Goal: Use online tool/utility: Utilize a website feature to perform a specific function

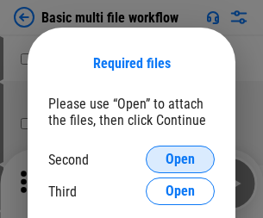
click at [180, 159] on span "Open" at bounding box center [179, 159] width 29 height 14
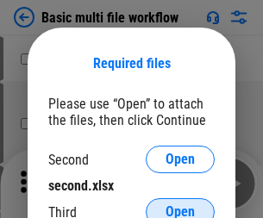
click at [180, 205] on span "Open" at bounding box center [179, 212] width 29 height 14
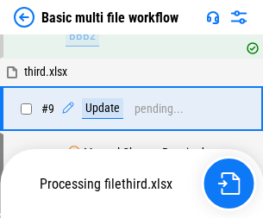
scroll to position [599, 0]
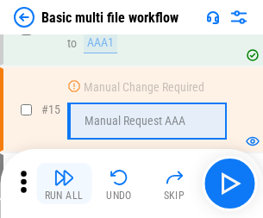
click at [64, 183] on img "button" at bounding box center [63, 177] width 21 height 21
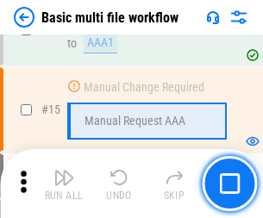
scroll to position [1146, 0]
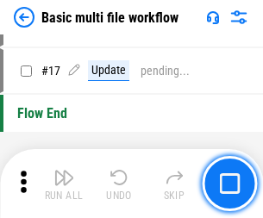
click at [64, 183] on img "button" at bounding box center [63, 177] width 21 height 21
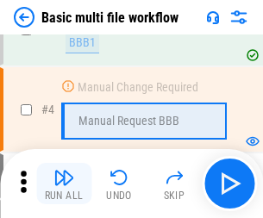
click at [64, 183] on img "button" at bounding box center [63, 177] width 21 height 21
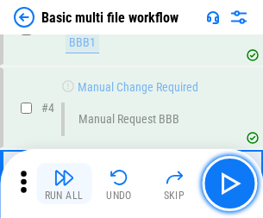
click at [64, 183] on img "button" at bounding box center [63, 177] width 21 height 21
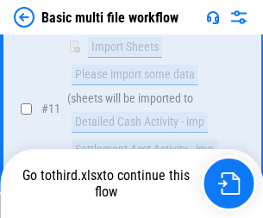
scroll to position [807, 0]
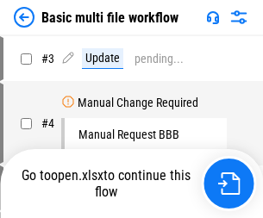
scroll to position [70, 0]
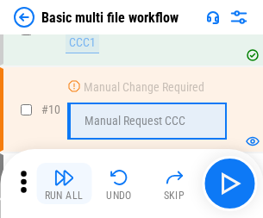
click at [64, 183] on img "button" at bounding box center [63, 177] width 21 height 21
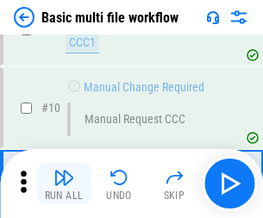
click at [64, 183] on img "button" at bounding box center [63, 177] width 21 height 21
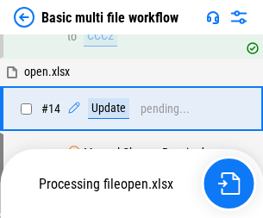
scroll to position [901, 0]
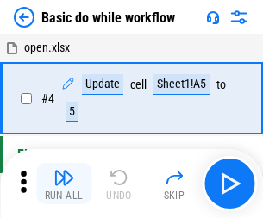
click at [64, 183] on img "button" at bounding box center [63, 177] width 21 height 21
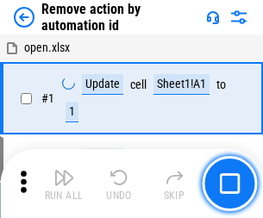
scroll to position [64, 0]
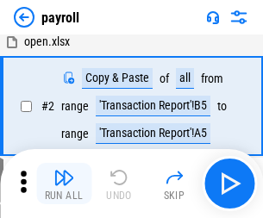
click at [64, 183] on img "button" at bounding box center [63, 177] width 21 height 21
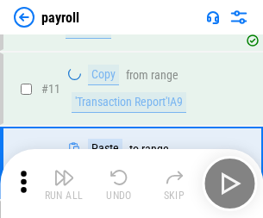
scroll to position [125, 0]
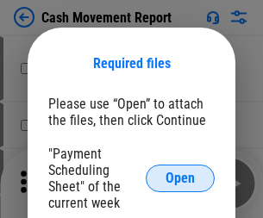
click at [180, 178] on span "Open" at bounding box center [179, 178] width 29 height 14
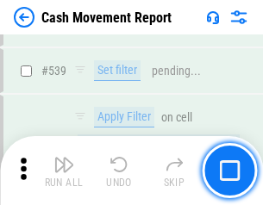
scroll to position [7645, 0]
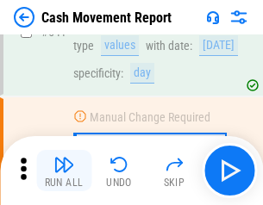
click at [64, 171] on img "button" at bounding box center [63, 164] width 21 height 21
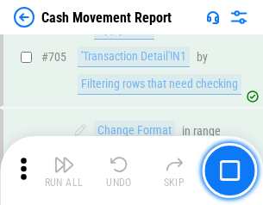
scroll to position [8878, 0]
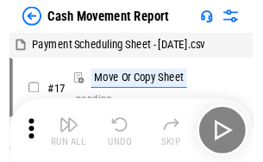
scroll to position [31, 0]
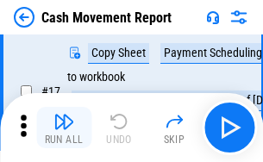
click at [64, 127] on img "button" at bounding box center [63, 121] width 21 height 21
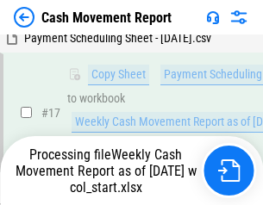
scroll to position [270, 0]
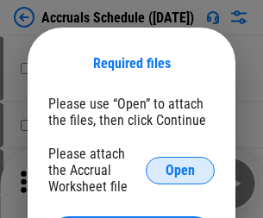
click at [180, 170] on span "Open" at bounding box center [179, 171] width 29 height 14
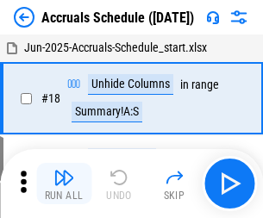
click at [64, 183] on img "button" at bounding box center [63, 177] width 21 height 21
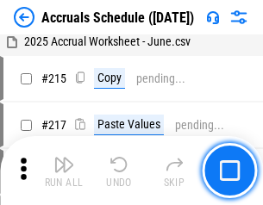
scroll to position [2634, 0]
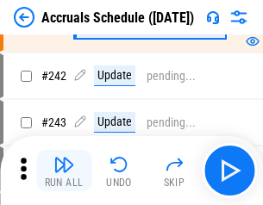
click at [64, 171] on img "button" at bounding box center [63, 164] width 21 height 21
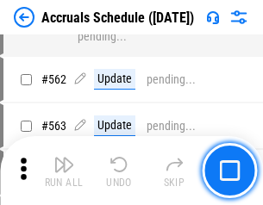
scroll to position [6271, 0]
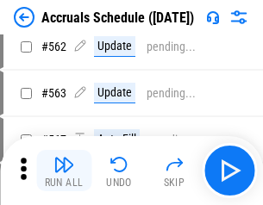
click at [64, 171] on img "button" at bounding box center [63, 164] width 21 height 21
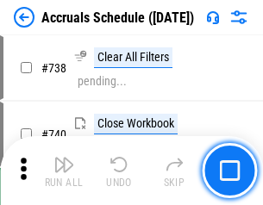
scroll to position [8552, 0]
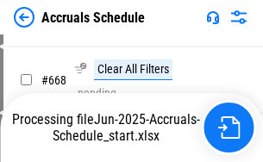
scroll to position [7376, 0]
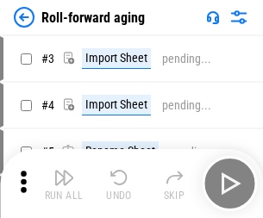
click at [64, 171] on img "button" at bounding box center [63, 177] width 21 height 21
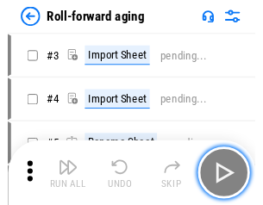
scroll to position [3, 0]
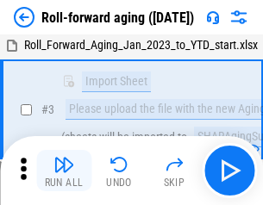
click img "button"
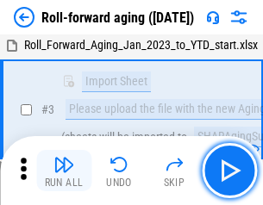
scroll to position [111, 0]
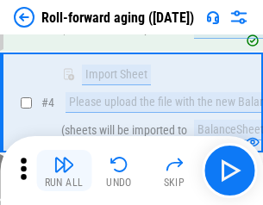
click img "button"
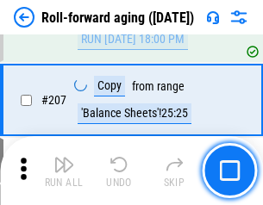
scroll to position [5434, 0]
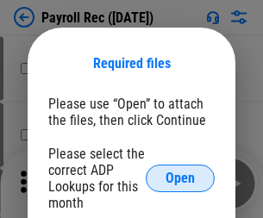
click at [180, 178] on span "Open" at bounding box center [179, 178] width 29 height 14
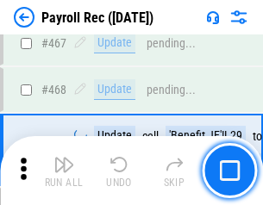
scroll to position [9179, 0]
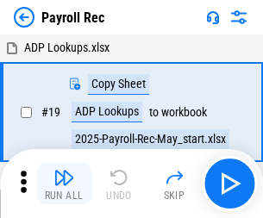
click at [64, 183] on img "button" at bounding box center [63, 177] width 21 height 21
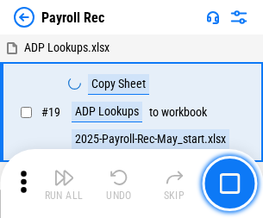
scroll to position [105, 0]
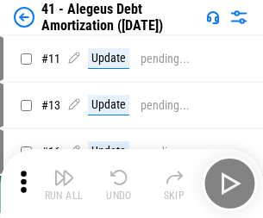
click at [64, 183] on img "button" at bounding box center [63, 177] width 21 height 21
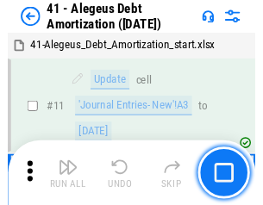
scroll to position [213, 0]
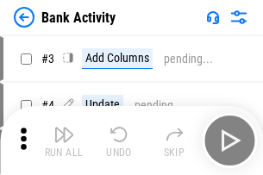
click at [64, 140] on img "button" at bounding box center [63, 134] width 21 height 21
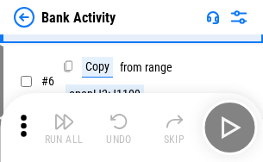
scroll to position [91, 0]
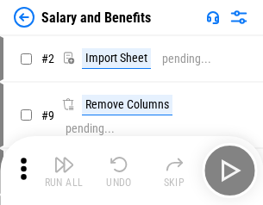
click at [64, 171] on img "button" at bounding box center [63, 164] width 21 height 21
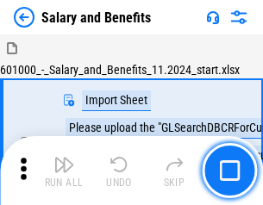
scroll to position [23, 0]
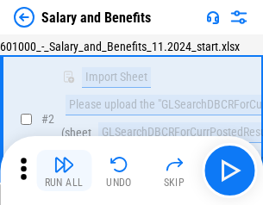
click at [64, 171] on img "button" at bounding box center [63, 164] width 21 height 21
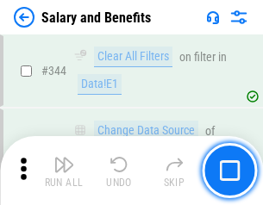
scroll to position [8065, 0]
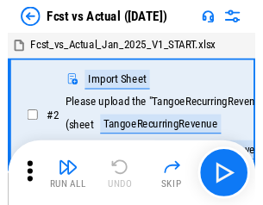
scroll to position [22, 0]
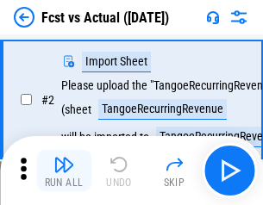
click at [64, 171] on img "button" at bounding box center [63, 164] width 21 height 21
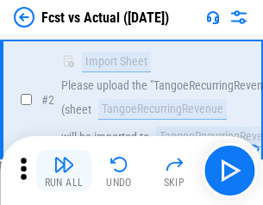
click at [64, 171] on img "button" at bounding box center [63, 164] width 21 height 21
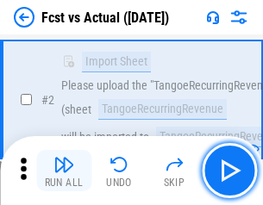
scroll to position [161, 0]
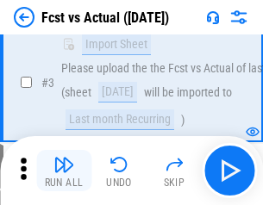
click at [64, 171] on img "button" at bounding box center [63, 164] width 21 height 21
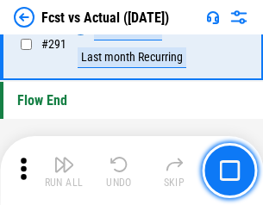
scroll to position [8152, 0]
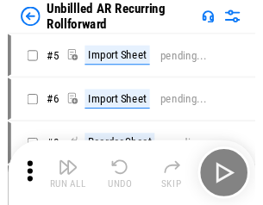
scroll to position [37, 0]
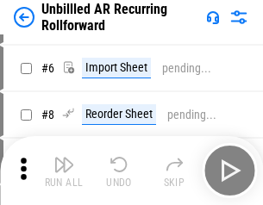
click at [64, 171] on img "button" at bounding box center [63, 164] width 21 height 21
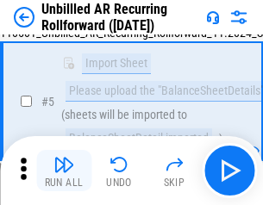
click at [64, 171] on img "button" at bounding box center [63, 164] width 21 height 21
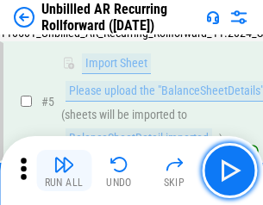
scroll to position [162, 0]
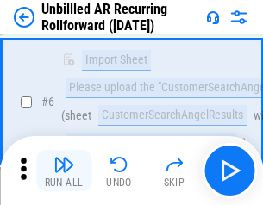
click at [64, 171] on img "button" at bounding box center [63, 164] width 21 height 21
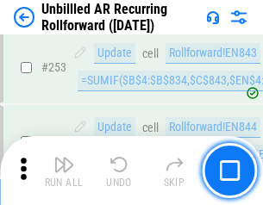
scroll to position [5851, 0]
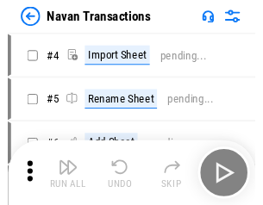
scroll to position [28, 0]
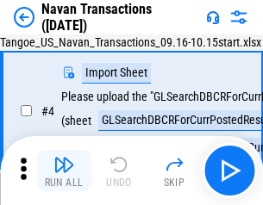
click at [64, 171] on img "button" at bounding box center [63, 164] width 21 height 21
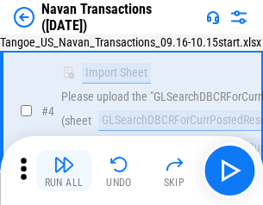
click at [64, 171] on img "button" at bounding box center [63, 164] width 21 height 21
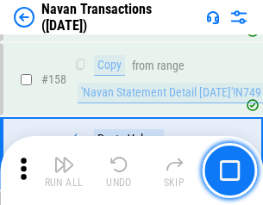
scroll to position [5584, 0]
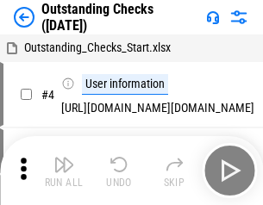
click at [64, 171] on img "button" at bounding box center [63, 164] width 21 height 21
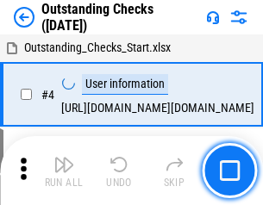
scroll to position [72, 0]
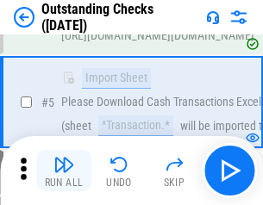
click at [64, 171] on img "button" at bounding box center [63, 164] width 21 height 21
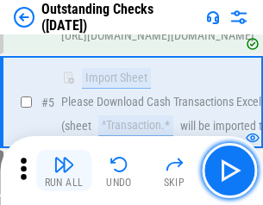
scroll to position [180, 0]
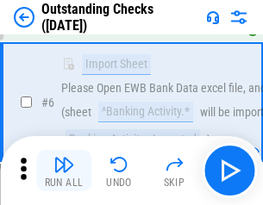
click at [64, 171] on img "button" at bounding box center [63, 164] width 21 height 21
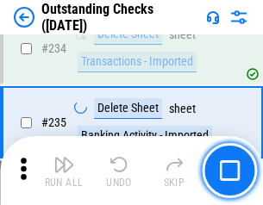
scroll to position [5230, 0]
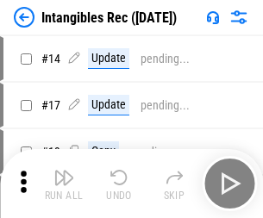
click at [64, 183] on img "button" at bounding box center [63, 177] width 21 height 21
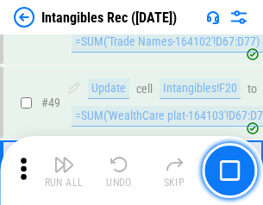
scroll to position [671, 0]
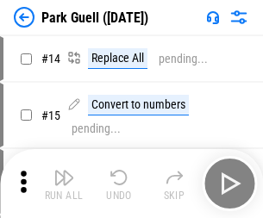
click at [64, 171] on img "button" at bounding box center [63, 177] width 21 height 21
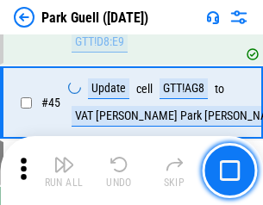
scroll to position [2154, 0]
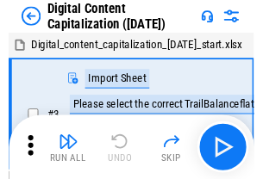
scroll to position [50, 0]
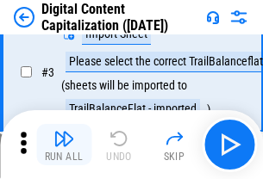
click at [64, 145] on img "button" at bounding box center [63, 138] width 21 height 21
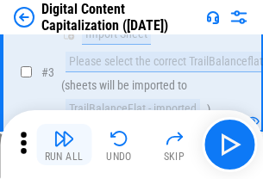
click at [64, 145] on img "button" at bounding box center [63, 138] width 21 height 21
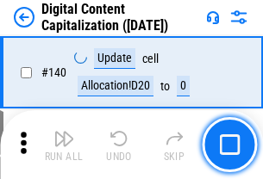
scroll to position [1827, 0]
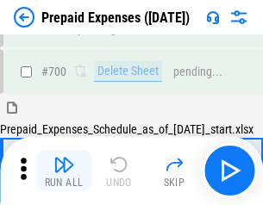
click at [64, 171] on img "button" at bounding box center [63, 164] width 21 height 21
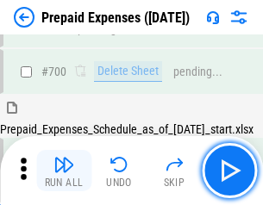
scroll to position [4634, 0]
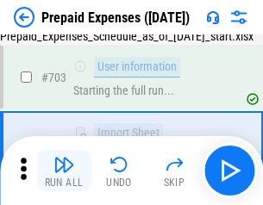
click at [64, 171] on img "button" at bounding box center [63, 164] width 21 height 21
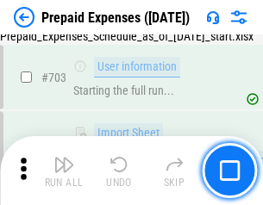
scroll to position [4736, 0]
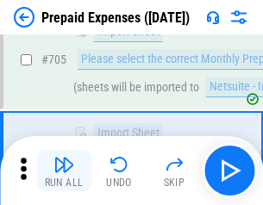
click at [64, 171] on img "button" at bounding box center [63, 164] width 21 height 21
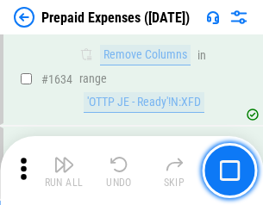
scroll to position [16771, 0]
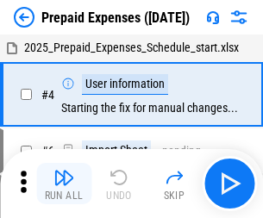
click at [64, 183] on img "button" at bounding box center [63, 177] width 21 height 21
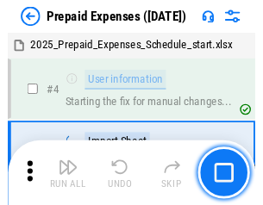
scroll to position [76, 0]
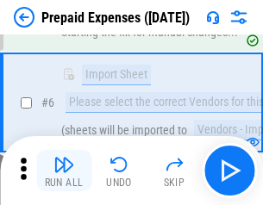
click at [64, 171] on img "button" at bounding box center [63, 164] width 21 height 21
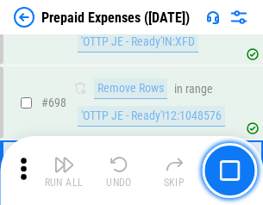
scroll to position [5998, 0]
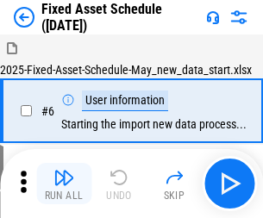
click at [64, 183] on img "button" at bounding box center [63, 177] width 21 height 21
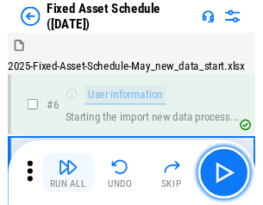
scroll to position [93, 0]
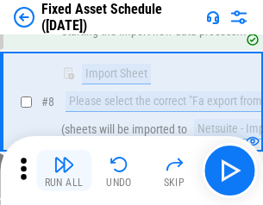
click at [64, 171] on img "button" at bounding box center [63, 164] width 21 height 21
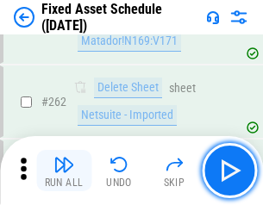
scroll to position [5490, 0]
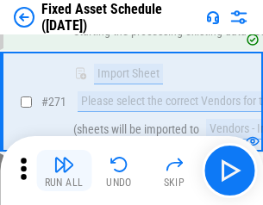
click at [64, 171] on img "button" at bounding box center [63, 164] width 21 height 21
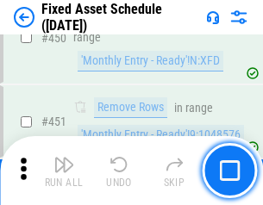
scroll to position [7700, 0]
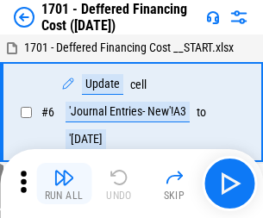
click at [64, 183] on img "button" at bounding box center [63, 177] width 21 height 21
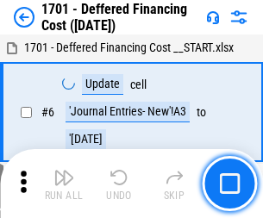
scroll to position [207, 0]
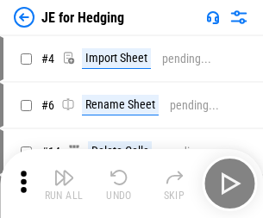
click at [64, 171] on img "button" at bounding box center [63, 177] width 21 height 21
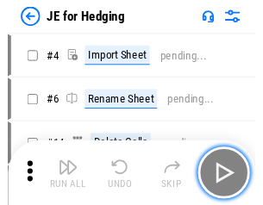
scroll to position [3, 0]
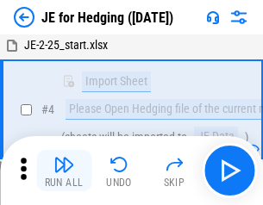
click at [64, 171] on img "button" at bounding box center [63, 164] width 21 height 21
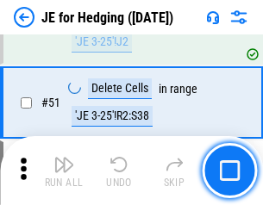
scroll to position [1115, 0]
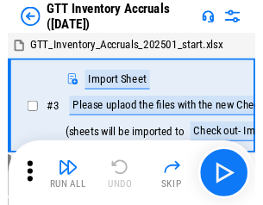
scroll to position [3, 0]
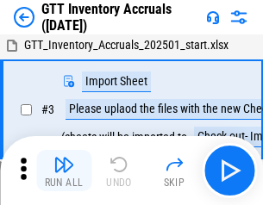
click at [64, 171] on img "button" at bounding box center [63, 164] width 21 height 21
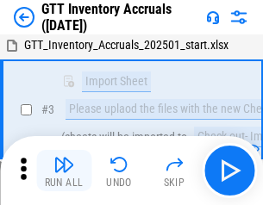
click at [64, 171] on img "button" at bounding box center [63, 164] width 21 height 21
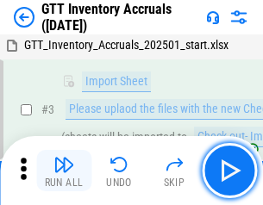
scroll to position [111, 0]
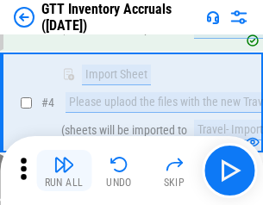
click at [64, 171] on img "button" at bounding box center [63, 164] width 21 height 21
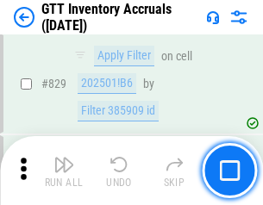
scroll to position [13074, 0]
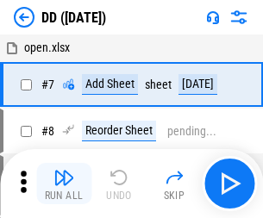
click at [64, 183] on img "button" at bounding box center [63, 177] width 21 height 21
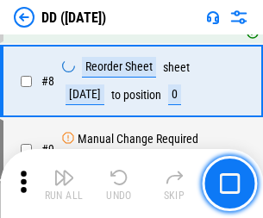
scroll to position [166, 0]
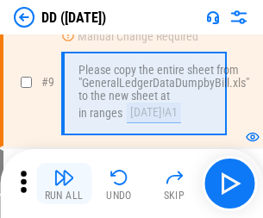
click at [64, 183] on img "button" at bounding box center [63, 177] width 21 height 21
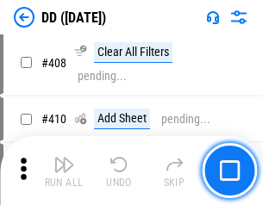
scroll to position [7707, 0]
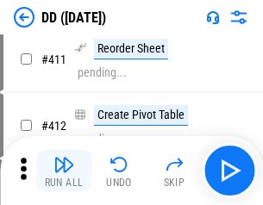
click at [64, 171] on img "button" at bounding box center [63, 164] width 21 height 21
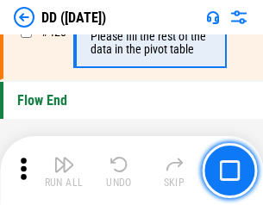
scroll to position [8244, 0]
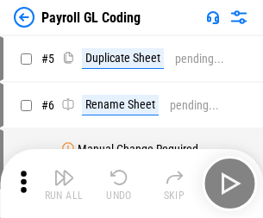
click at [64, 183] on img "button" at bounding box center [63, 177] width 21 height 21
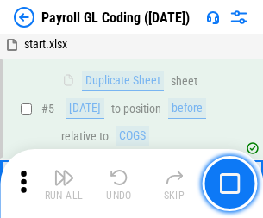
scroll to position [207, 0]
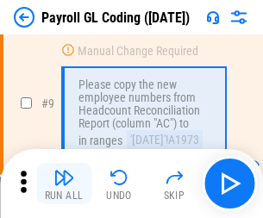
click at [64, 183] on img "button" at bounding box center [63, 177] width 21 height 21
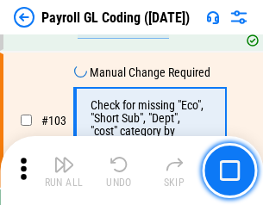
scroll to position [4041, 0]
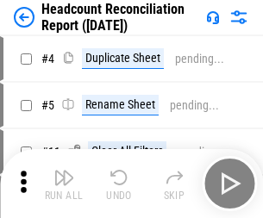
click at [64, 183] on img "button" at bounding box center [63, 177] width 21 height 21
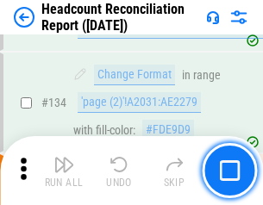
scroll to position [2070, 0]
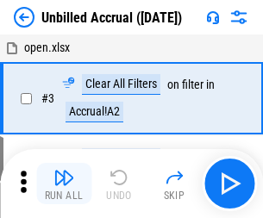
click at [64, 183] on img "button" at bounding box center [63, 177] width 21 height 21
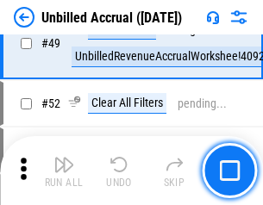
scroll to position [1562, 0]
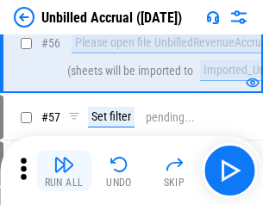
click at [64, 171] on img "button" at bounding box center [63, 164] width 21 height 21
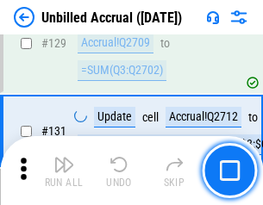
scroll to position [5131, 0]
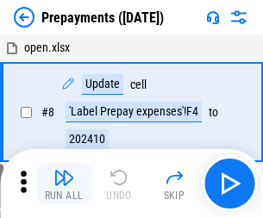
click at [64, 183] on img "button" at bounding box center [63, 177] width 21 height 21
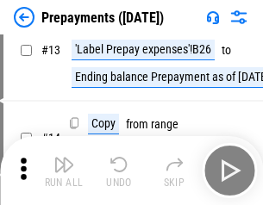
scroll to position [108, 0]
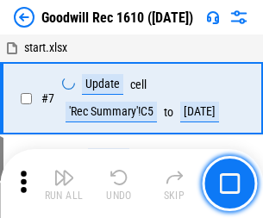
scroll to position [295, 0]
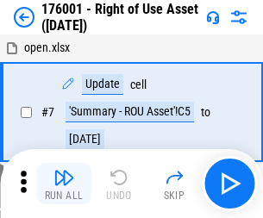
click at [64, 183] on img "button" at bounding box center [63, 177] width 21 height 21
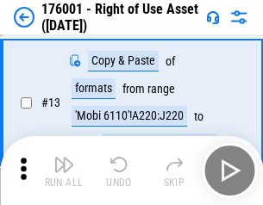
scroll to position [111, 0]
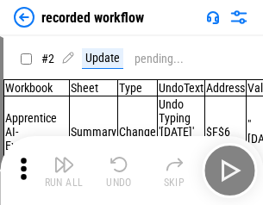
click at [64, 171] on img "button" at bounding box center [63, 164] width 21 height 21
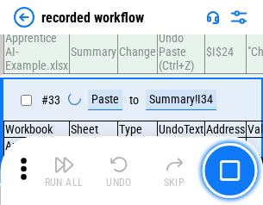
scroll to position [5384, 0]
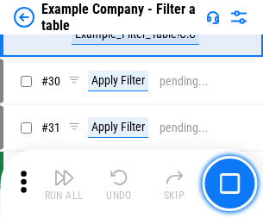
scroll to position [1576, 0]
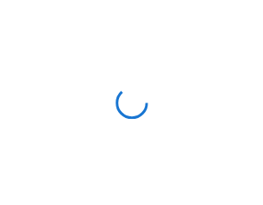
scroll to position [27, 0]
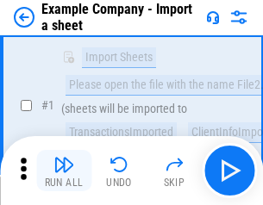
click at [64, 171] on img "button" at bounding box center [63, 164] width 21 height 21
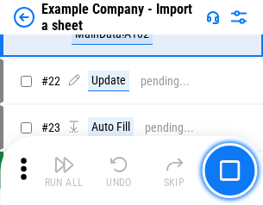
scroll to position [381, 0]
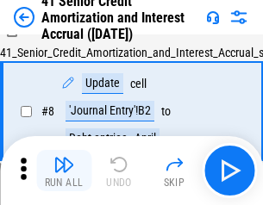
click at [64, 171] on img "button" at bounding box center [63, 164] width 21 height 21
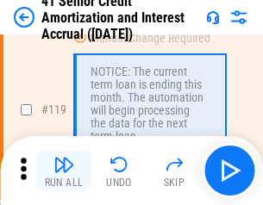
click at [64, 171] on img "button" at bounding box center [63, 164] width 21 height 21
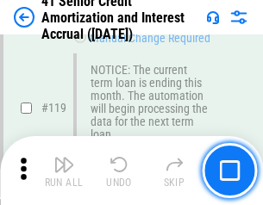
scroll to position [1625, 0]
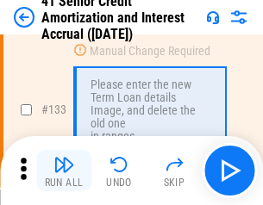
click at [64, 171] on img "button" at bounding box center [63, 164] width 21 height 21
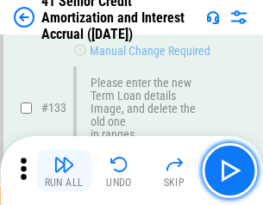
scroll to position [1800, 0]
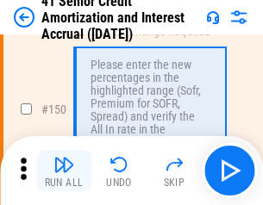
click at [64, 171] on img "button" at bounding box center [63, 164] width 21 height 21
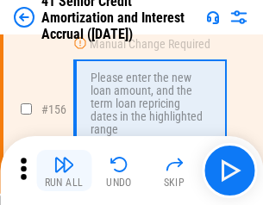
click at [64, 171] on img "button" at bounding box center [63, 164] width 21 height 21
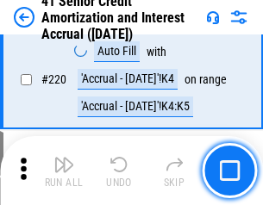
scroll to position [3858, 0]
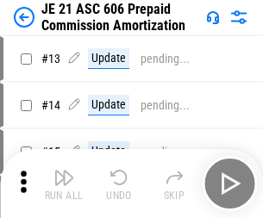
click at [64, 171] on img "button" at bounding box center [63, 177] width 21 height 21
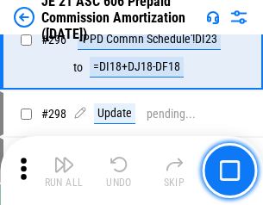
scroll to position [3169, 0]
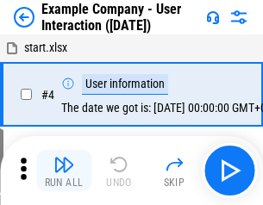
click at [64, 171] on img "button" at bounding box center [63, 164] width 21 height 21
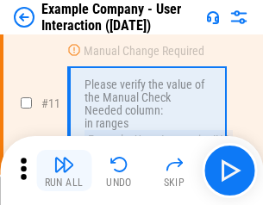
click at [64, 171] on img "button" at bounding box center [63, 164] width 21 height 21
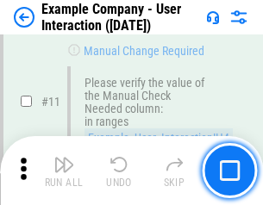
scroll to position [373, 0]
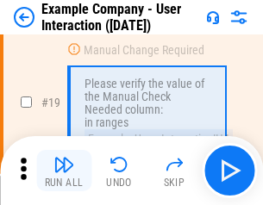
click at [64, 171] on img "button" at bounding box center [63, 164] width 21 height 21
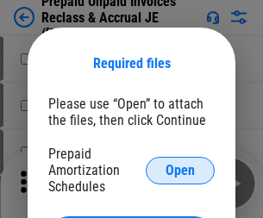
click at [180, 170] on span "Open" at bounding box center [179, 171] width 29 height 14
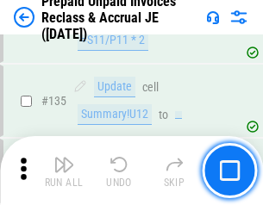
scroll to position [2232, 0]
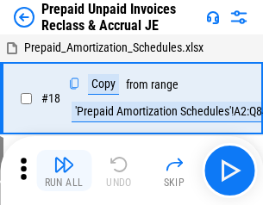
click at [64, 171] on img "button" at bounding box center [63, 164] width 21 height 21
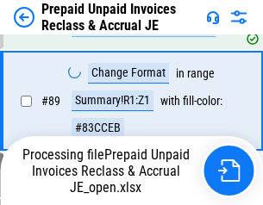
scroll to position [1156, 0]
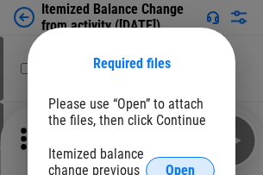
click at [180, 164] on span "Open" at bounding box center [179, 171] width 29 height 14
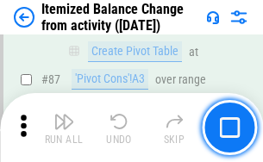
scroll to position [1684, 0]
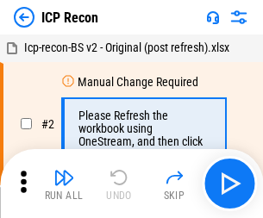
scroll to position [8, 0]
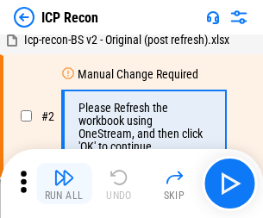
click at [64, 183] on img "button" at bounding box center [63, 177] width 21 height 21
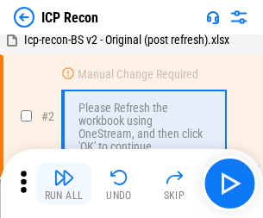
click at [64, 183] on img "button" at bounding box center [63, 177] width 21 height 21
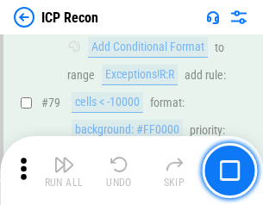
scroll to position [1688, 0]
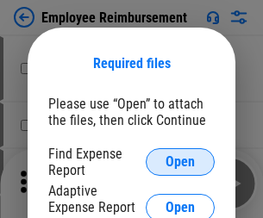
click at [180, 162] on span "Open" at bounding box center [179, 162] width 29 height 14
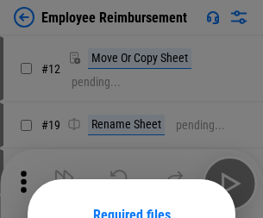
scroll to position [152, 0]
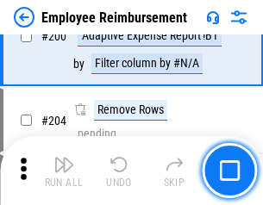
scroll to position [4248, 0]
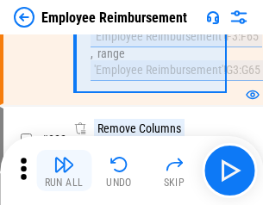
click at [64, 171] on img "button" at bounding box center [63, 164] width 21 height 21
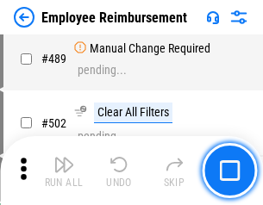
scroll to position [10782, 0]
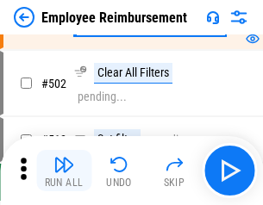
click at [64, 171] on img "button" at bounding box center [63, 164] width 21 height 21
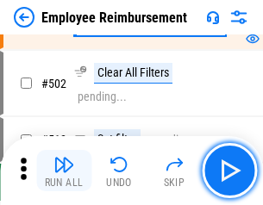
click at [64, 171] on img "button" at bounding box center [63, 164] width 21 height 21
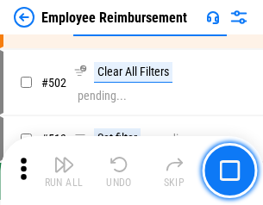
click at [64, 171] on img "button" at bounding box center [63, 164] width 21 height 21
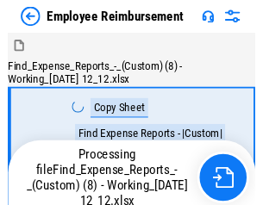
scroll to position [59, 0]
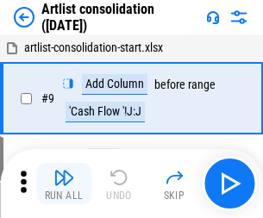
click at [64, 183] on img "button" at bounding box center [63, 177] width 21 height 21
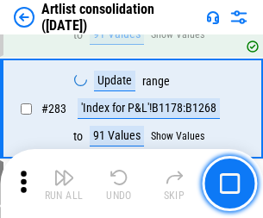
scroll to position [7124, 0]
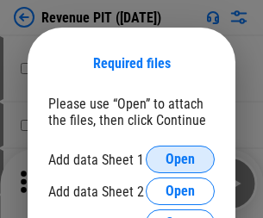
click at [180, 159] on span "Open" at bounding box center [179, 159] width 29 height 14
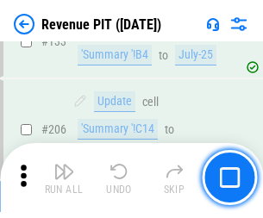
scroll to position [1750, 0]
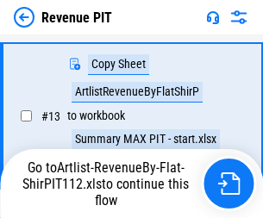
scroll to position [340, 0]
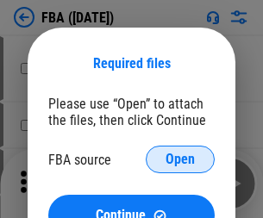
click at [180, 159] on span "Open" at bounding box center [179, 159] width 29 height 14
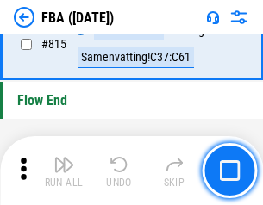
scroll to position [15419, 0]
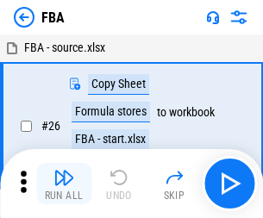
click at [64, 183] on img "button" at bounding box center [63, 177] width 21 height 21
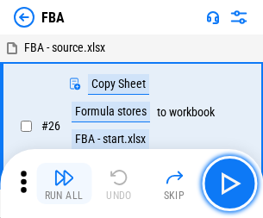
scroll to position [17, 0]
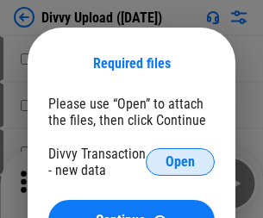
click at [180, 162] on span "Open" at bounding box center [179, 162] width 29 height 14
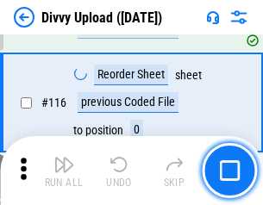
scroll to position [1458, 0]
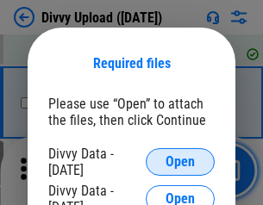
click at [180, 162] on span "Open" at bounding box center [179, 162] width 29 height 14
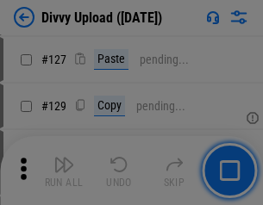
scroll to position [1848, 0]
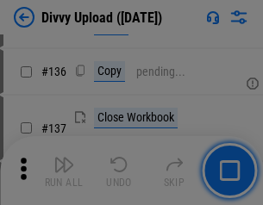
scroll to position [2179, 0]
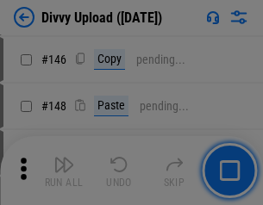
scroll to position [2600, 0]
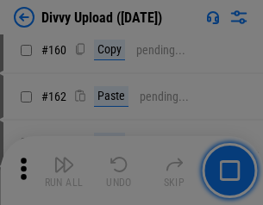
scroll to position [3112, 0]
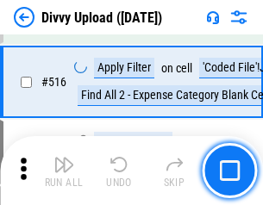
scroll to position [10806, 0]
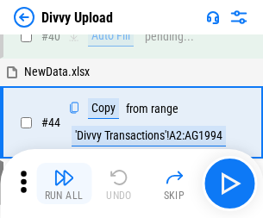
click at [64, 183] on img "button" at bounding box center [63, 177] width 21 height 21
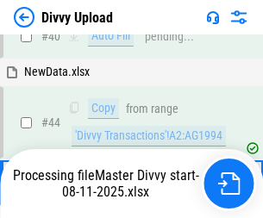
scroll to position [189, 0]
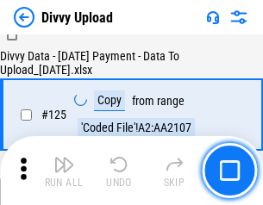
scroll to position [1702, 0]
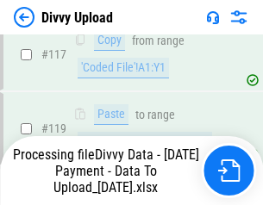
scroll to position [1616, 0]
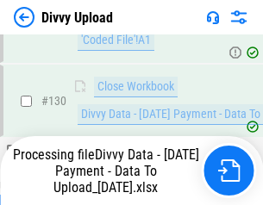
scroll to position [1996, 0]
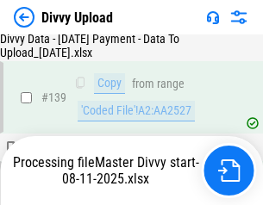
scroll to position [2549, 0]
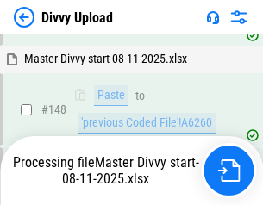
scroll to position [3003, 0]
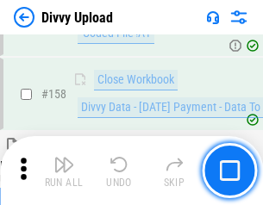
scroll to position [3501, 0]
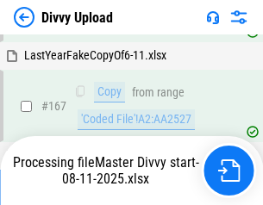
scroll to position [3949, 0]
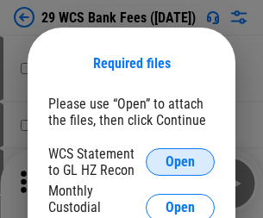
click at [180, 162] on span "Open" at bounding box center [179, 162] width 29 height 14
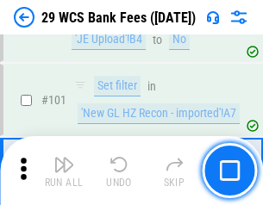
scroll to position [1679, 0]
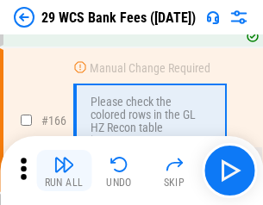
click at [64, 171] on img "button" at bounding box center [63, 164] width 21 height 21
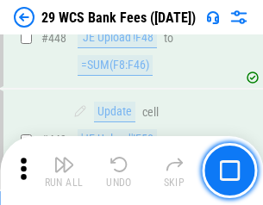
scroll to position [8340, 0]
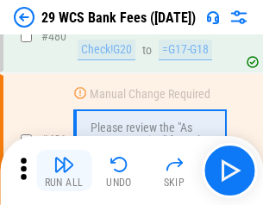
click at [64, 171] on img "button" at bounding box center [63, 164] width 21 height 21
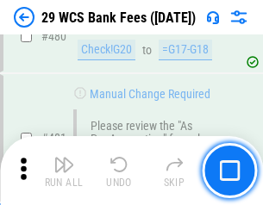
scroll to position [8881, 0]
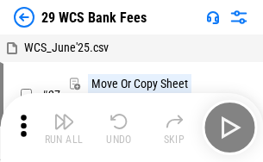
scroll to position [31, 0]
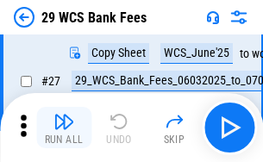
click at [64, 127] on img "button" at bounding box center [63, 121] width 21 height 21
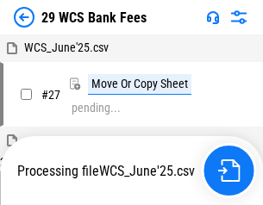
scroll to position [9, 0]
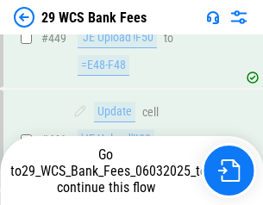
scroll to position [8762, 0]
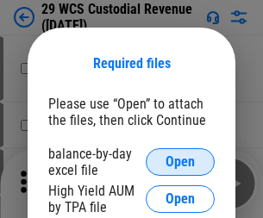
click at [180, 162] on span "Open" at bounding box center [179, 162] width 29 height 14
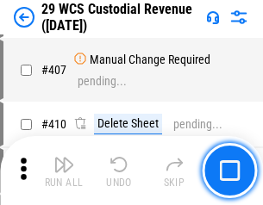
scroll to position [7978, 0]
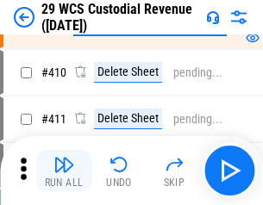
click at [64, 171] on img "button" at bounding box center [63, 164] width 21 height 21
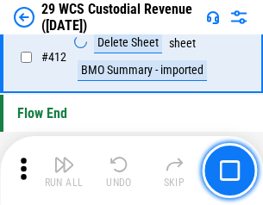
scroll to position [8226, 0]
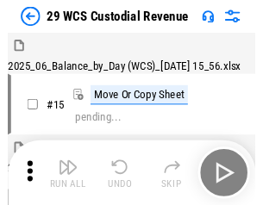
scroll to position [41, 0]
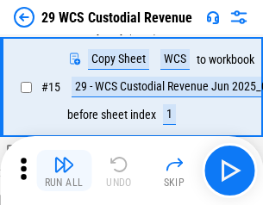
click at [64, 171] on img "button" at bounding box center [63, 164] width 21 height 21
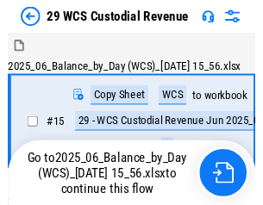
scroll to position [32, 0]
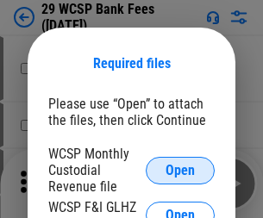
click at [180, 170] on span "Open" at bounding box center [179, 171] width 29 height 14
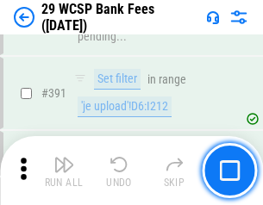
scroll to position [5858, 0]
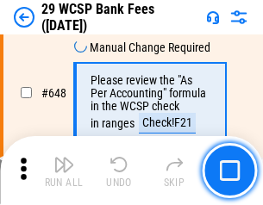
click at [64, 171] on img "button" at bounding box center [63, 164] width 21 height 21
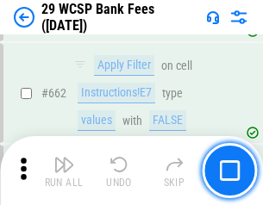
scroll to position [10060, 0]
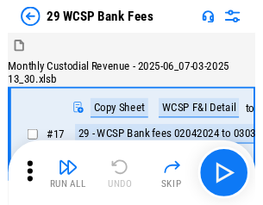
scroll to position [41, 0]
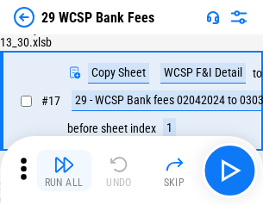
click at [64, 171] on img "button" at bounding box center [63, 164] width 21 height 21
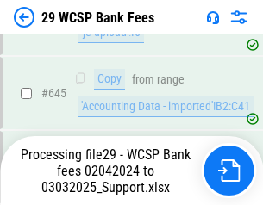
scroll to position [9635, 0]
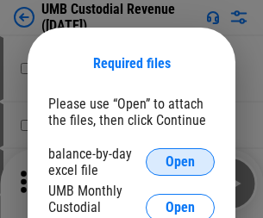
click at [180, 162] on span "Open" at bounding box center [179, 162] width 29 height 14
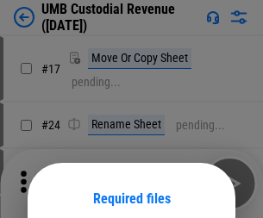
scroll to position [135, 0]
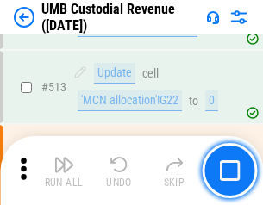
scroll to position [8331, 0]
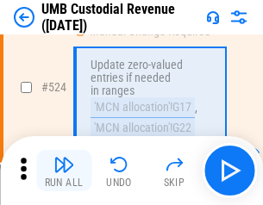
click at [64, 171] on img "button" at bounding box center [63, 164] width 21 height 21
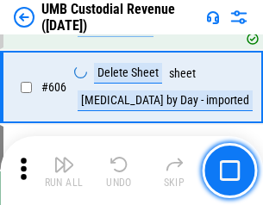
scroll to position [9942, 0]
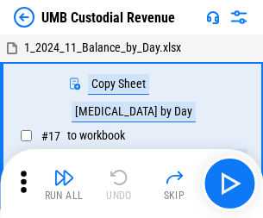
scroll to position [13, 0]
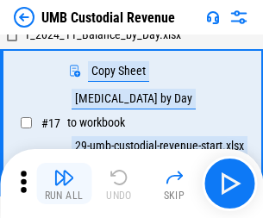
click at [64, 183] on img "button" at bounding box center [63, 177] width 21 height 21
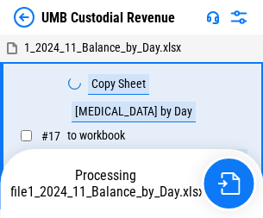
scroll to position [13, 0]
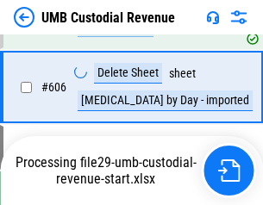
scroll to position [9903, 0]
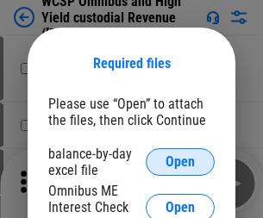
click at [180, 162] on span "Open" at bounding box center [179, 162] width 29 height 14
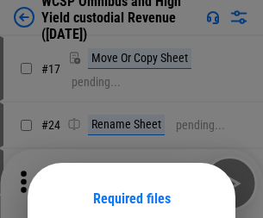
scroll to position [135, 0]
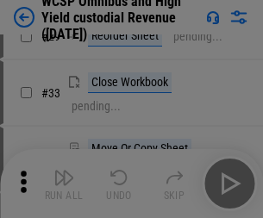
scroll to position [394, 0]
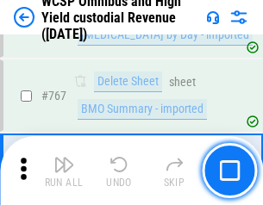
scroll to position [14035, 0]
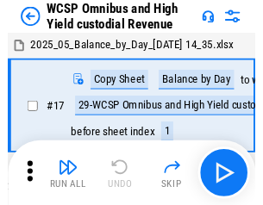
scroll to position [9, 0]
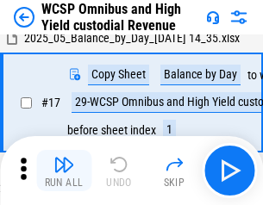
click at [64, 171] on img "button" at bounding box center [63, 164] width 21 height 21
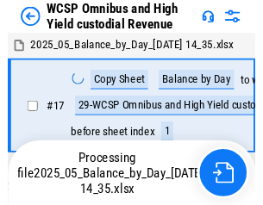
scroll to position [9, 0]
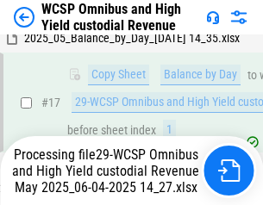
scroll to position [358, 0]
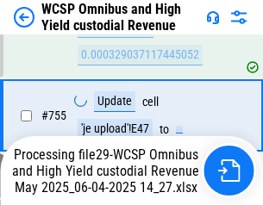
scroll to position [13921, 0]
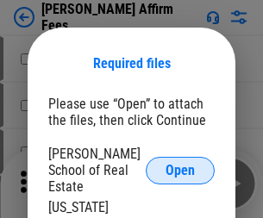
click at [180, 164] on span "Open" at bounding box center [179, 171] width 29 height 14
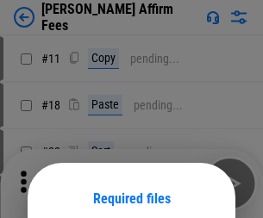
scroll to position [135, 0]
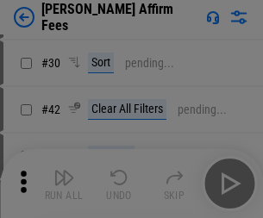
scroll to position [351, 0]
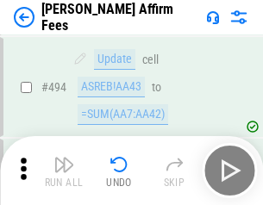
scroll to position [4684, 0]
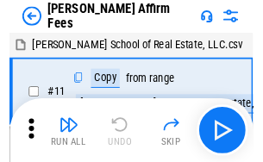
scroll to position [17, 0]
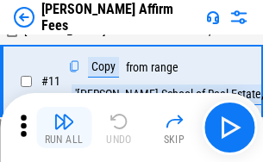
click at [64, 127] on img "button" at bounding box center [63, 121] width 21 height 21
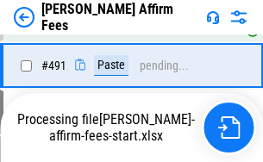
scroll to position [4705, 0]
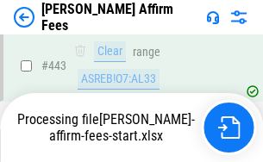
scroll to position [4517, 0]
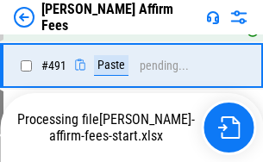
scroll to position [4705, 0]
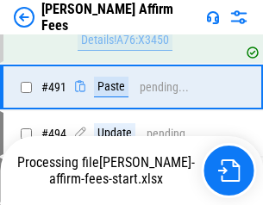
scroll to position [4596, 0]
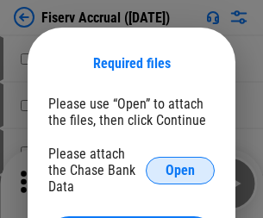
click at [180, 164] on span "Open" at bounding box center [179, 171] width 29 height 14
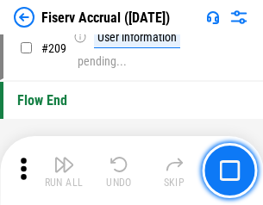
scroll to position [5349, 0]
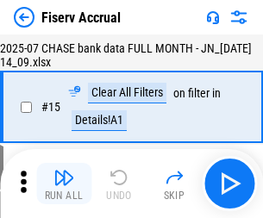
click at [64, 183] on img "button" at bounding box center [63, 177] width 21 height 21
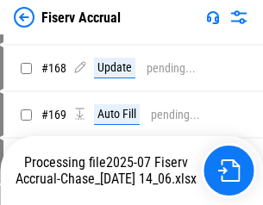
scroll to position [4420, 0]
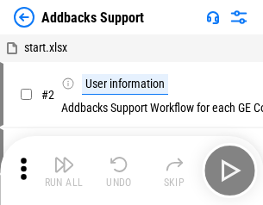
click at [64, 171] on img "button" at bounding box center [63, 164] width 21 height 21
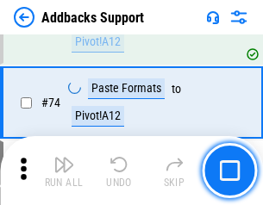
scroll to position [1254, 0]
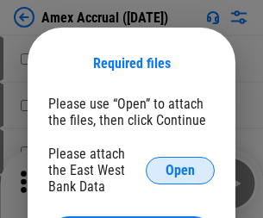
click at [180, 170] on span "Open" at bounding box center [179, 171] width 29 height 14
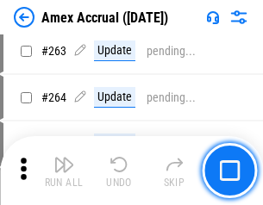
scroll to position [4608, 0]
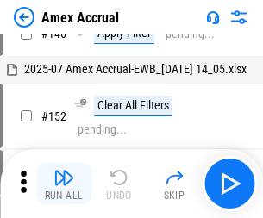
click at [64, 183] on img "button" at bounding box center [63, 177] width 21 height 21
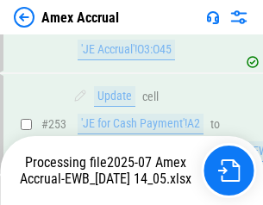
scroll to position [5025, 0]
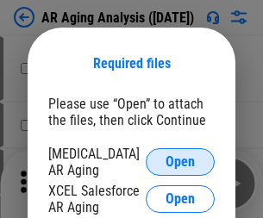
click at [180, 159] on span "Open" at bounding box center [179, 162] width 29 height 14
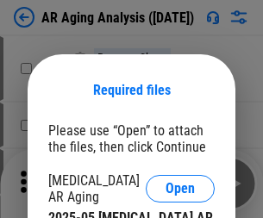
scroll to position [27, 0]
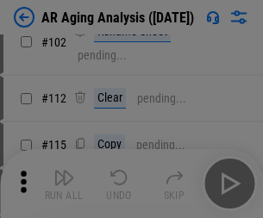
scroll to position [237, 0]
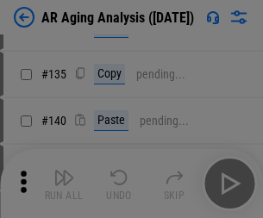
scroll to position [518, 0]
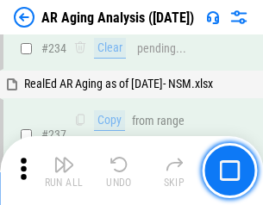
scroll to position [2670, 0]
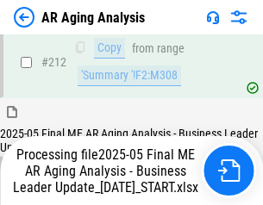
scroll to position [2650, 0]
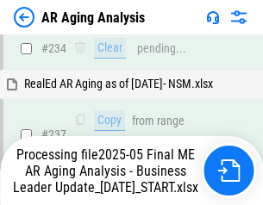
scroll to position [2722, 0]
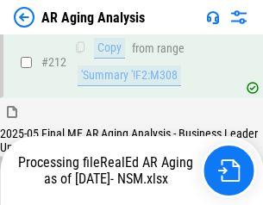
scroll to position [2576, 0]
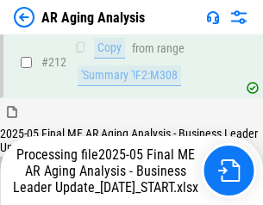
scroll to position [2590, 0]
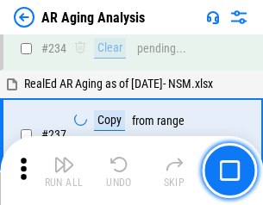
scroll to position [2650, 0]
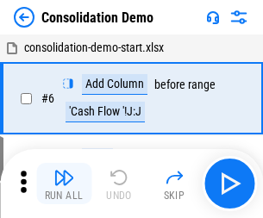
click at [64, 183] on img "button" at bounding box center [63, 177] width 21 height 21
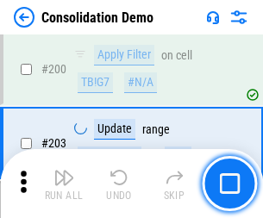
scroll to position [5401, 0]
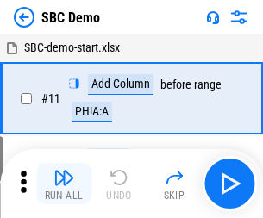
click at [64, 183] on img "button" at bounding box center [63, 177] width 21 height 21
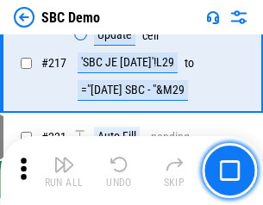
scroll to position [4252, 0]
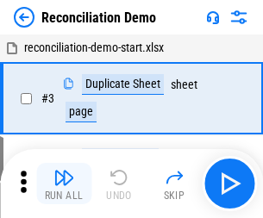
click at [64, 183] on img "button" at bounding box center [63, 177] width 21 height 21
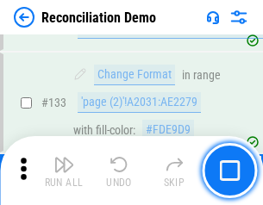
scroll to position [2045, 0]
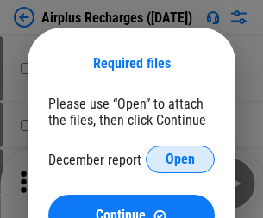
click at [180, 159] on span "Open" at bounding box center [179, 159] width 29 height 14
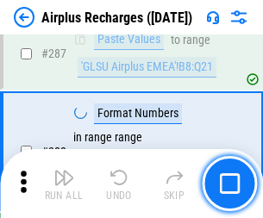
scroll to position [6218, 0]
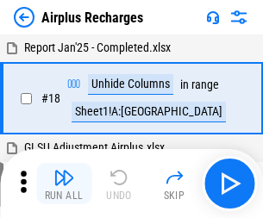
click at [64, 183] on img "button" at bounding box center [63, 177] width 21 height 21
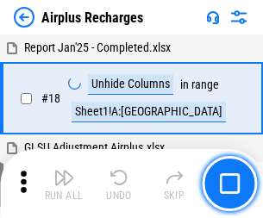
scroll to position [76, 0]
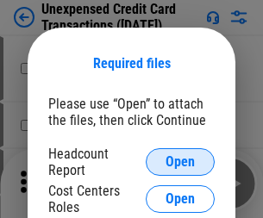
click at [180, 162] on span "Open" at bounding box center [179, 162] width 29 height 14
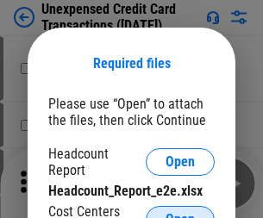
click at [180, 213] on span "Open" at bounding box center [179, 220] width 29 height 14
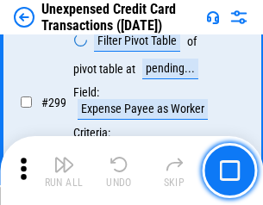
scroll to position [4104, 0]
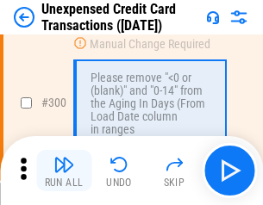
click at [64, 171] on img "button" at bounding box center [63, 164] width 21 height 21
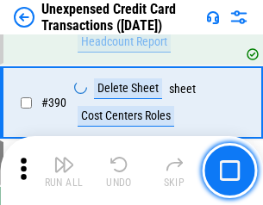
scroll to position [5549, 0]
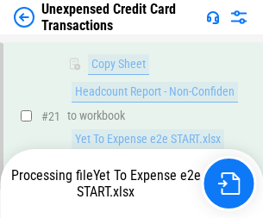
scroll to position [280, 0]
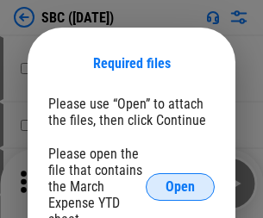
click at [180, 186] on span "Open" at bounding box center [179, 187] width 29 height 14
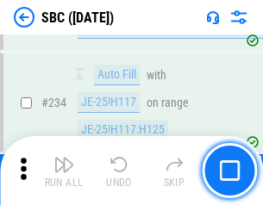
scroll to position [3257, 0]
